Goal: Task Accomplishment & Management: Manage account settings

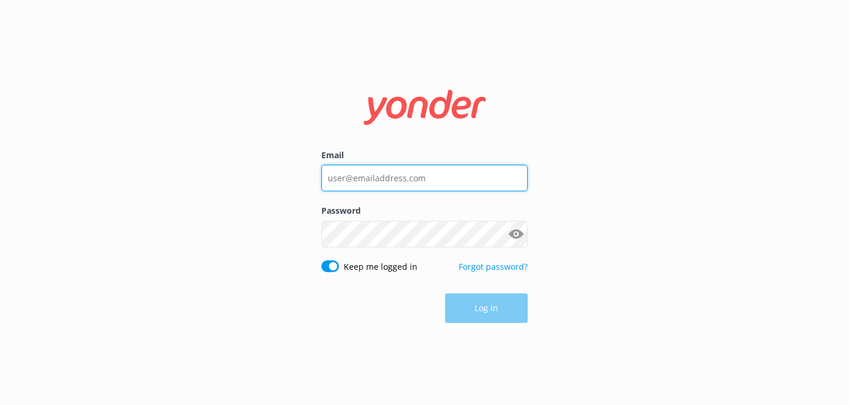
click at [360, 190] on input "Email" at bounding box center [424, 178] width 206 height 27
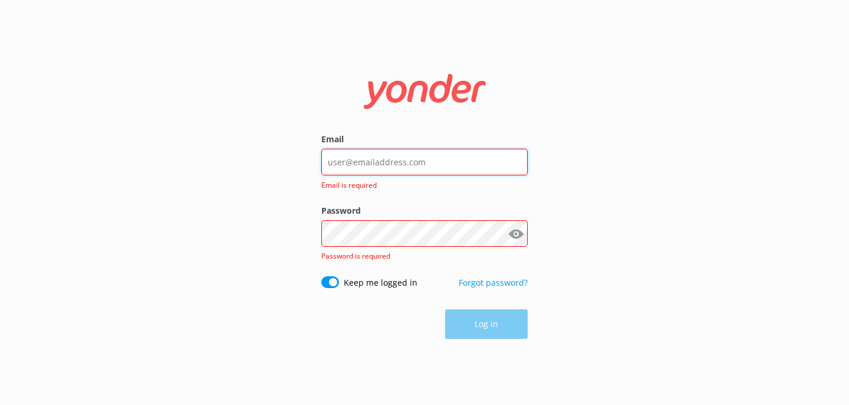
type input "[EMAIL_ADDRESS][DOMAIN_NAME]"
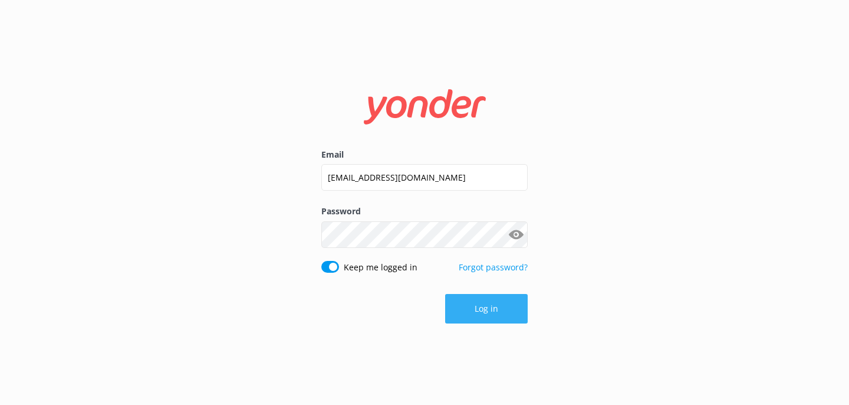
click at [500, 317] on button "Log in" at bounding box center [486, 308] width 83 height 29
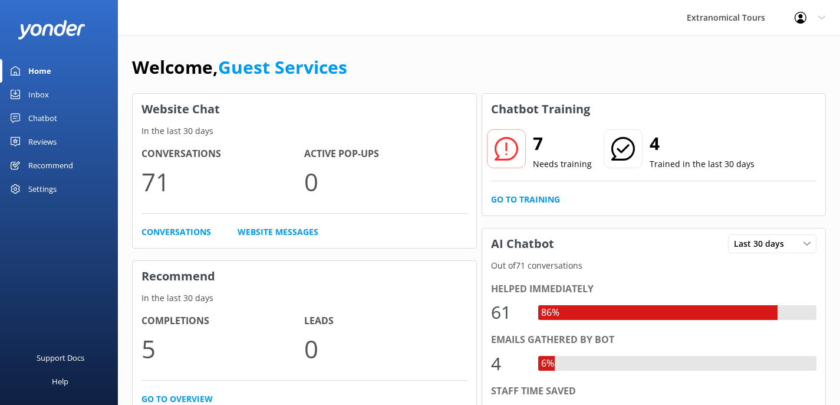
click at [71, 100] on link "Inbox" at bounding box center [59, 95] width 118 height 24
